Goal: Information Seeking & Learning: Learn about a topic

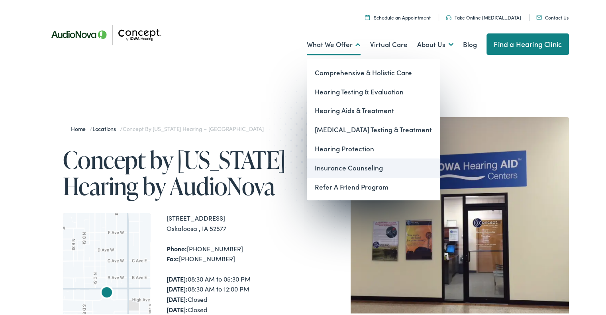
click at [357, 165] on link "Insurance Counseling" at bounding box center [373, 166] width 133 height 19
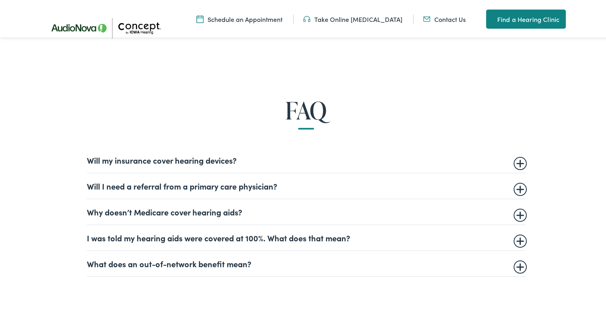
scroll to position [435, 0]
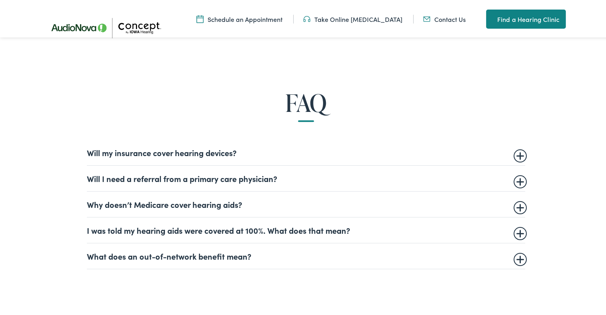
click at [513, 152] on summary "Will my insurance cover hearing devices?" at bounding box center [306, 151] width 438 height 10
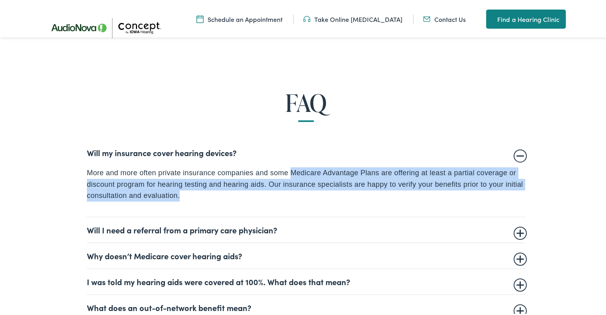
drag, startPoint x: 286, startPoint y: 168, endPoint x: 516, endPoint y: 192, distance: 231.0
click at [516, 192] on p "More and more often private insurance companies and some Medicare Advantage Pla…" at bounding box center [306, 183] width 438 height 34
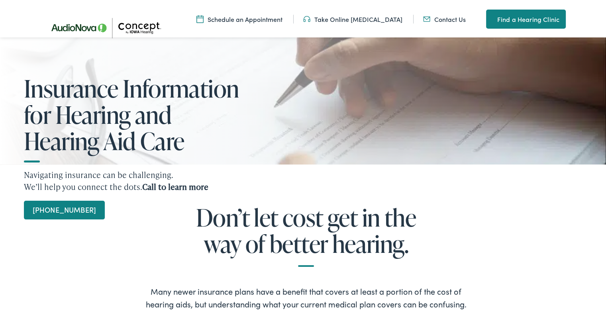
scroll to position [90, 0]
